Goal: Information Seeking & Learning: Check status

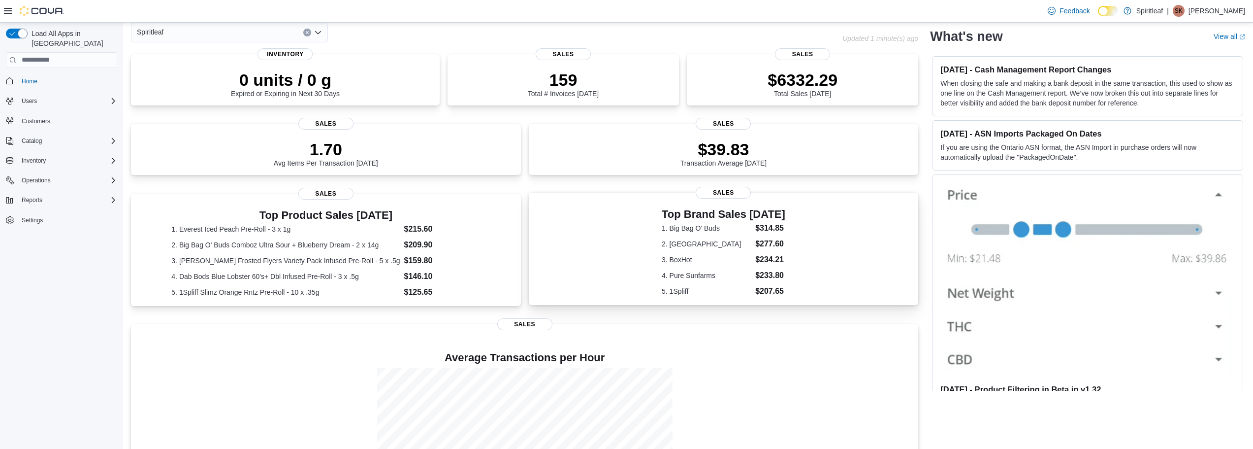
scroll to position [146, 0]
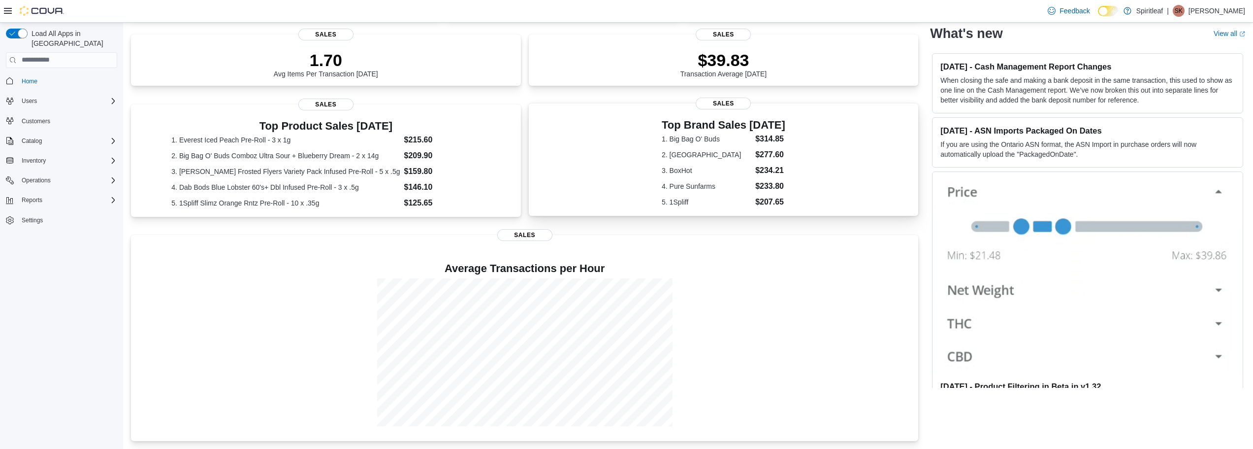
click at [693, 151] on dt "2. Everest" at bounding box center [707, 155] width 90 height 10
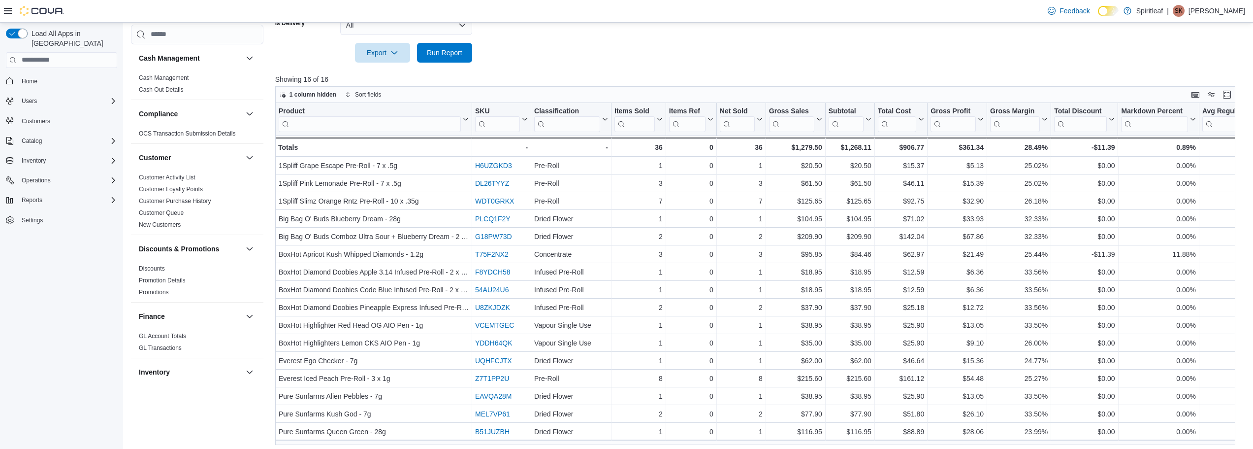
scroll to position [359, 0]
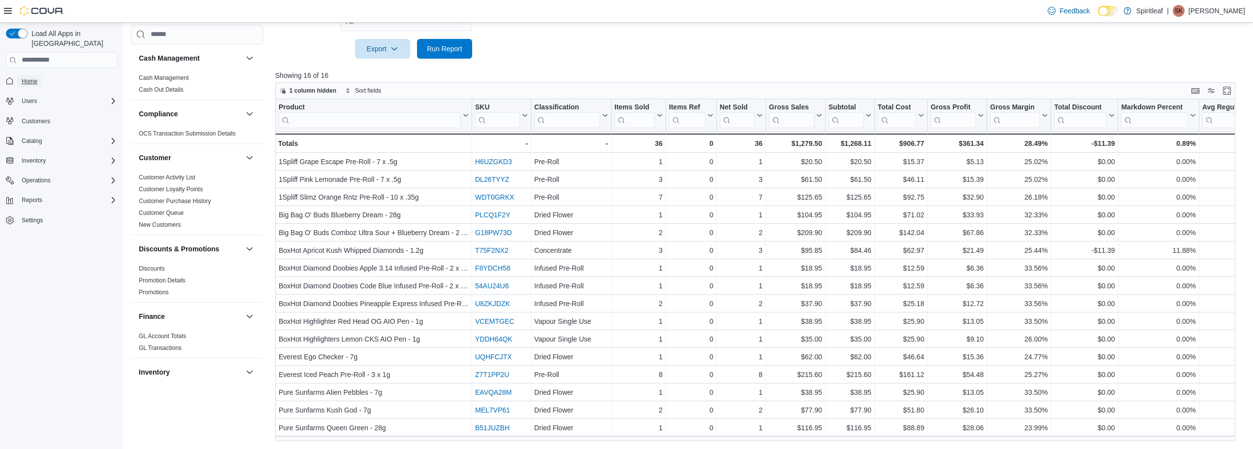
click at [27, 77] on span "Home" at bounding box center [30, 81] width 16 height 8
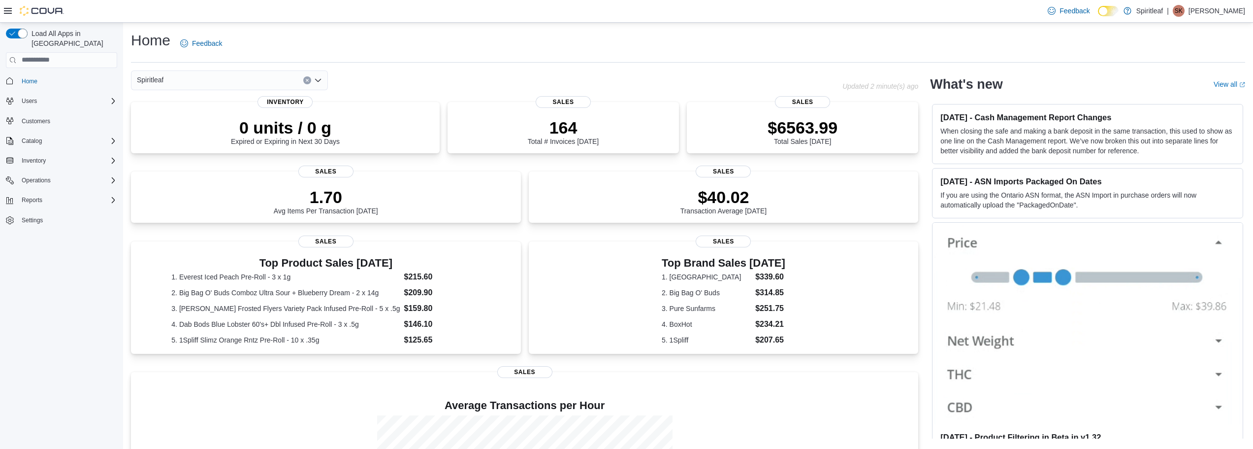
click at [499, 52] on div "Home Feedback" at bounding box center [688, 44] width 1114 height 26
